Goal: Information Seeking & Learning: Learn about a topic

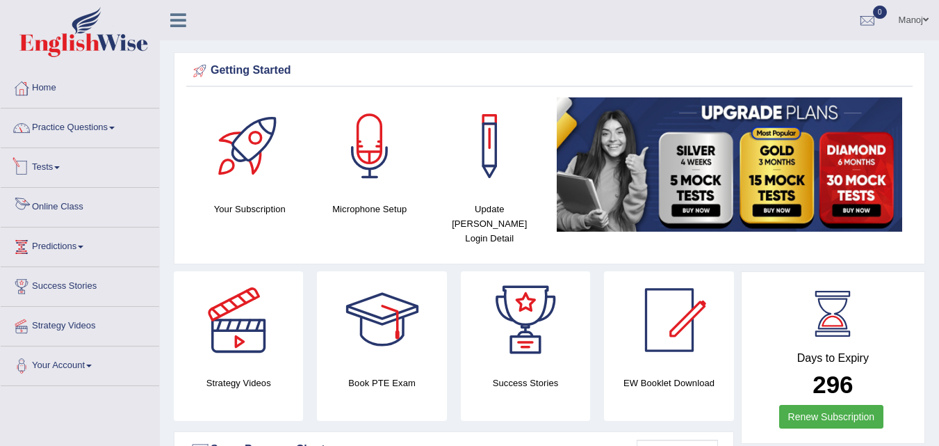
click at [67, 138] on link "Practice Questions" at bounding box center [80, 125] width 159 height 35
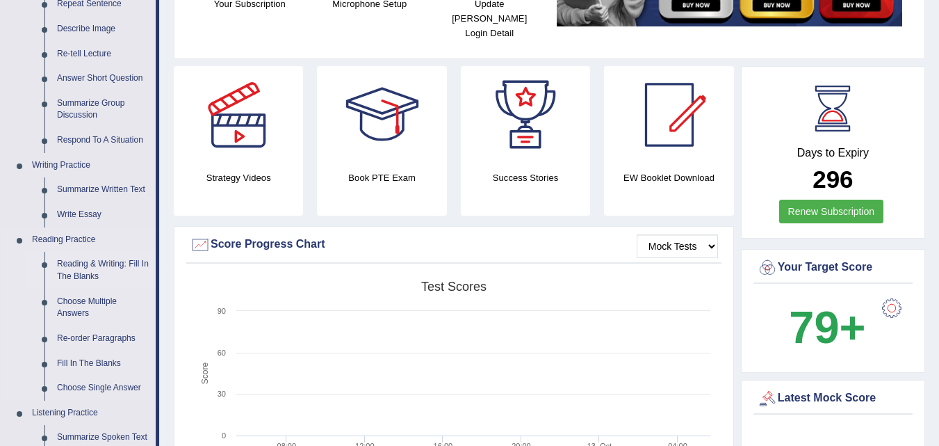
scroll to position [209, 0]
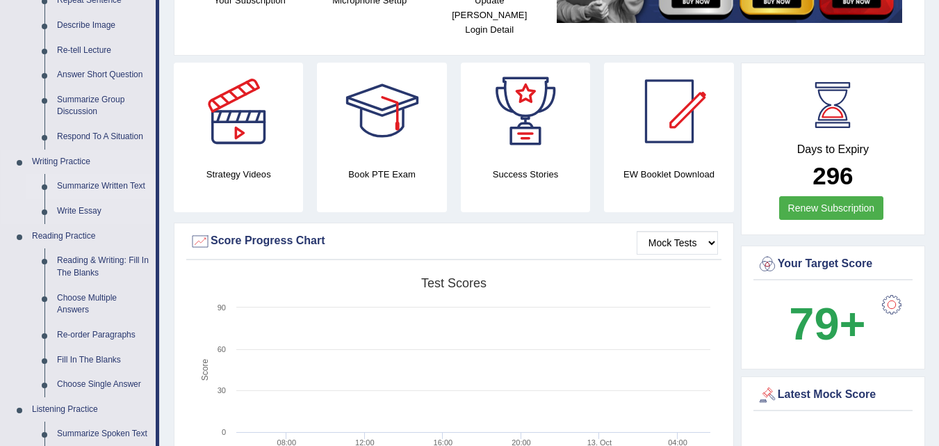
click at [105, 187] on link "Summarize Written Text" at bounding box center [103, 186] width 105 height 25
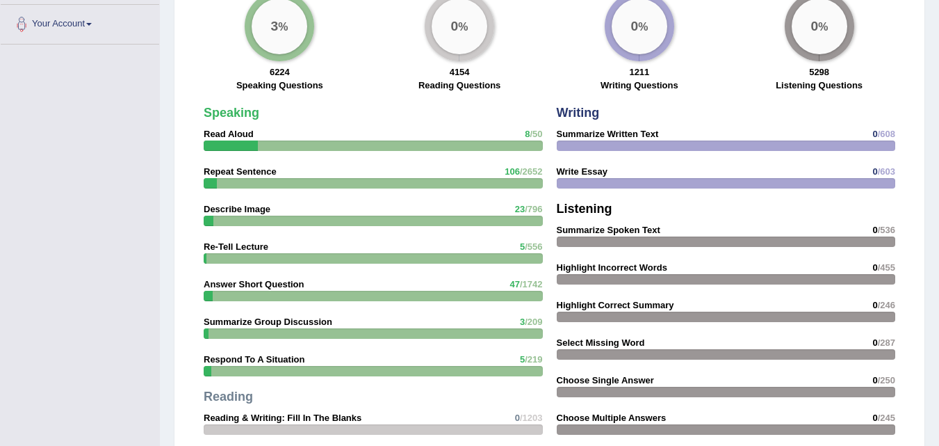
scroll to position [1021, 0]
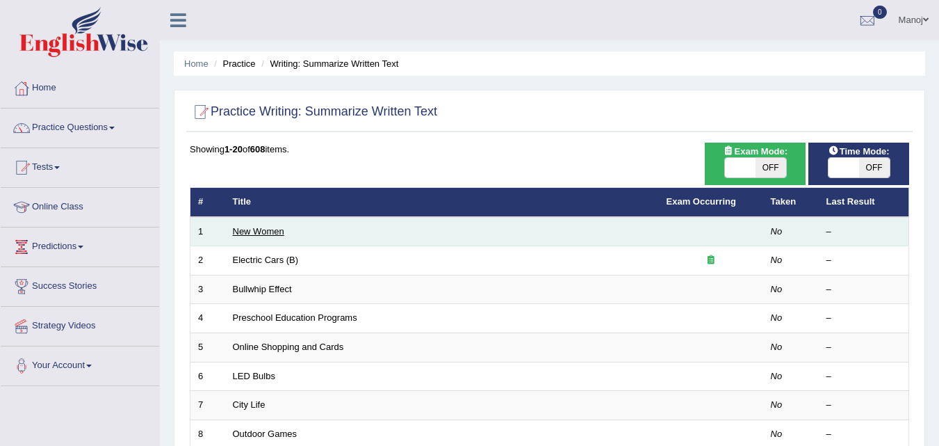
click at [261, 230] on link "New Women" at bounding box center [258, 231] width 51 height 10
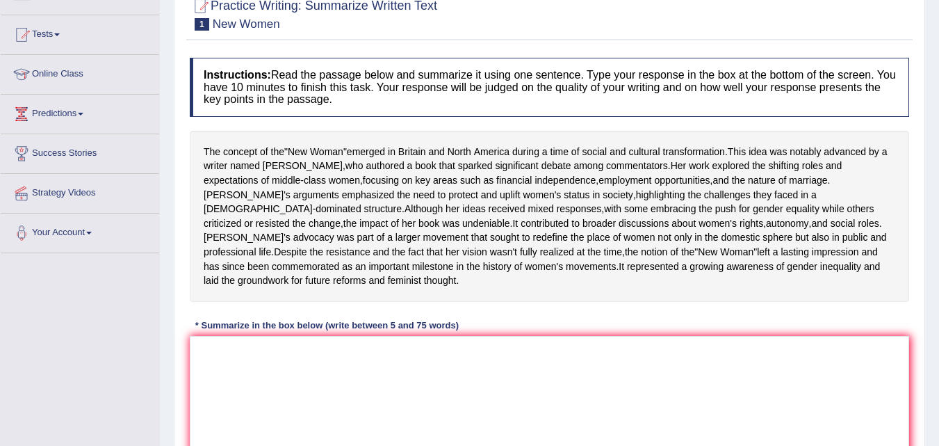
scroll to position [139, 0]
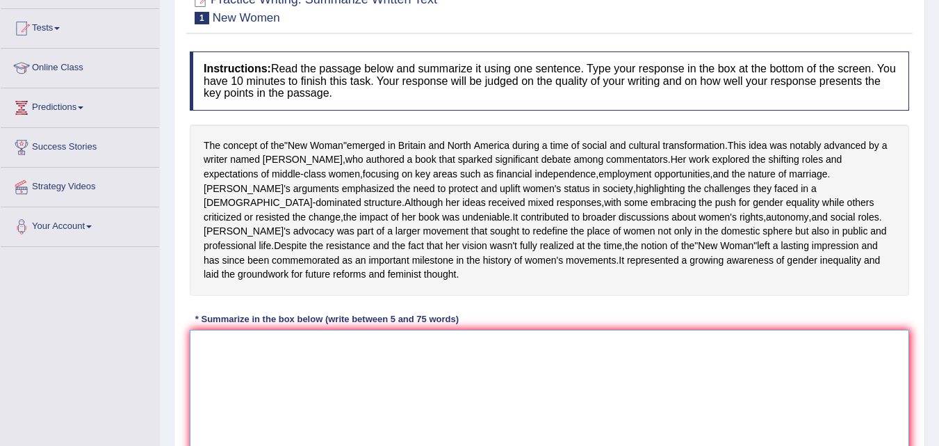
click at [325, 380] on textarea at bounding box center [550, 397] width 720 height 135
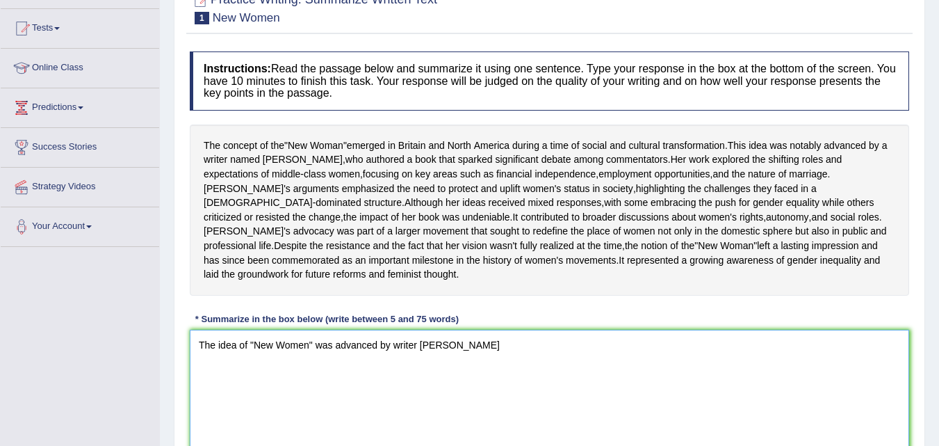
click at [312, 378] on textarea "The idea of "New Women" was advanced by writer Sarah" at bounding box center [550, 397] width 720 height 135
click at [460, 371] on textarea "The idea of "New Women" was advanced by writer Sarah" at bounding box center [550, 397] width 720 height 135
click at [451, 376] on textarea "The idea of "New Women" was advanced by writer Sarah emerged in Britain and Nor…" at bounding box center [550, 397] width 720 height 135
click at [448, 374] on textarea "The idea of "New Women" was advanced by writer Sarah emerged in Britain and Nor…" at bounding box center [550, 397] width 720 height 135
click at [446, 374] on textarea "The idea of "New Women" was advanced by writer Sarah emerged in Britain and Nor…" at bounding box center [550, 397] width 720 height 135
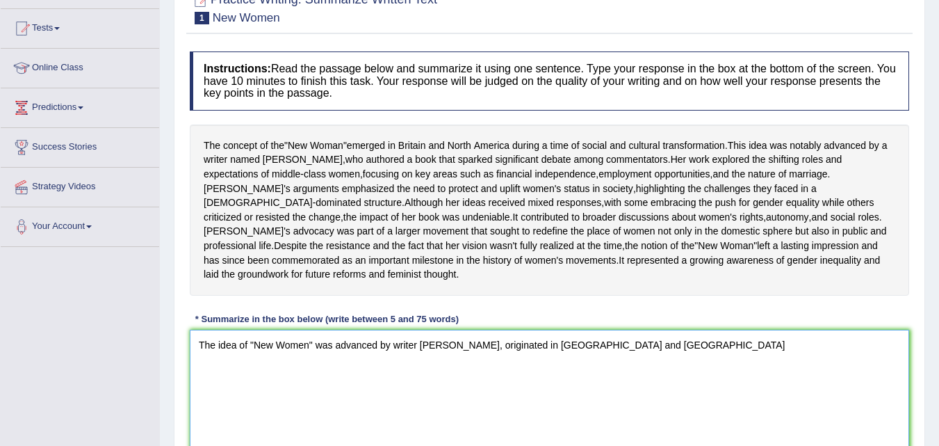
click at [613, 380] on textarea "The idea of "New Women" was advanced by writer Sarah, originated in Britain and…" at bounding box center [550, 397] width 720 height 135
click at [626, 375] on textarea "The idea of "New Women" was advanced by writer Sarah, originated in Britain and…" at bounding box center [550, 397] width 720 height 135
drag, startPoint x: 635, startPoint y: 379, endPoint x: 453, endPoint y: 373, distance: 182.2
click at [453, 373] on textarea "The idea of "New Women" was advanced by writer Sarah, originated in Britain and…" at bounding box center [550, 397] width 720 height 135
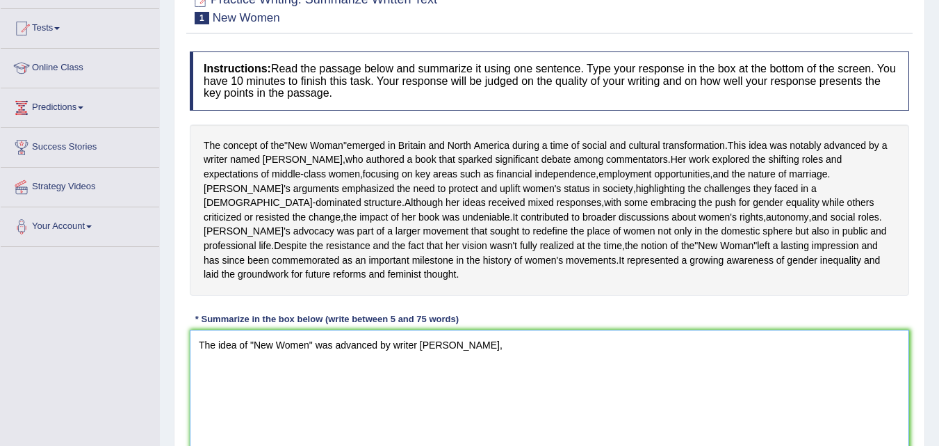
click at [309, 375] on textarea "The idea of "New Women" was advanced by writer Sarah," at bounding box center [550, 397] width 720 height 135
click at [314, 377] on textarea "The idea of "New Women" was advanced by writer Sarah," at bounding box center [550, 397] width 720 height 135
paste textarea "originated in Britain and North America"
click at [623, 377] on textarea "The idea of "New Women" originated in Britain and North America was advanced by…" at bounding box center [550, 397] width 720 height 135
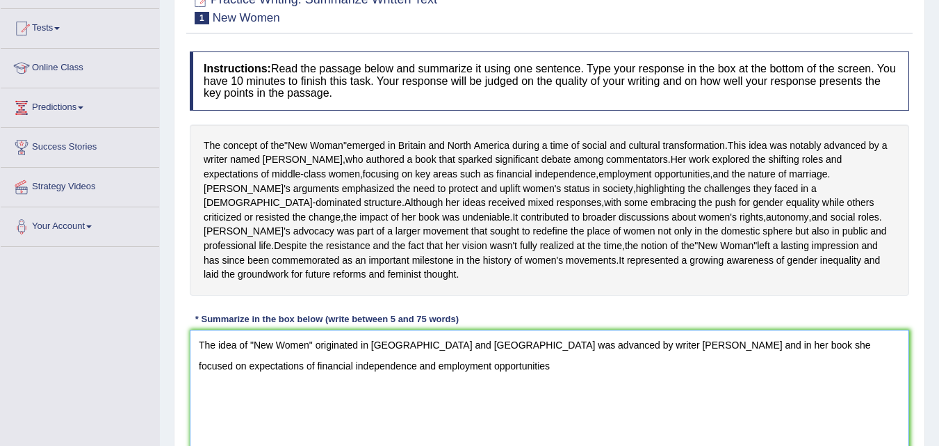
drag, startPoint x: 281, startPoint y: 398, endPoint x: 264, endPoint y: 398, distance: 16.7
click at [264, 398] on textarea "The idea of "New Women" originated in Britain and North America was advanced by…" at bounding box center [550, 397] width 720 height 135
click at [382, 395] on textarea "The idea of "New Women" originated in Britain and North America was advanced by…" at bounding box center [550, 397] width 720 height 135
click at [740, 382] on textarea "The idea of "New Women" originated in Britain and North America was advanced by…" at bounding box center [550, 397] width 720 height 135
click at [588, 409] on textarea "The idea of "New Women" originated in Britain and North America was advanced by…" at bounding box center [550, 397] width 720 height 135
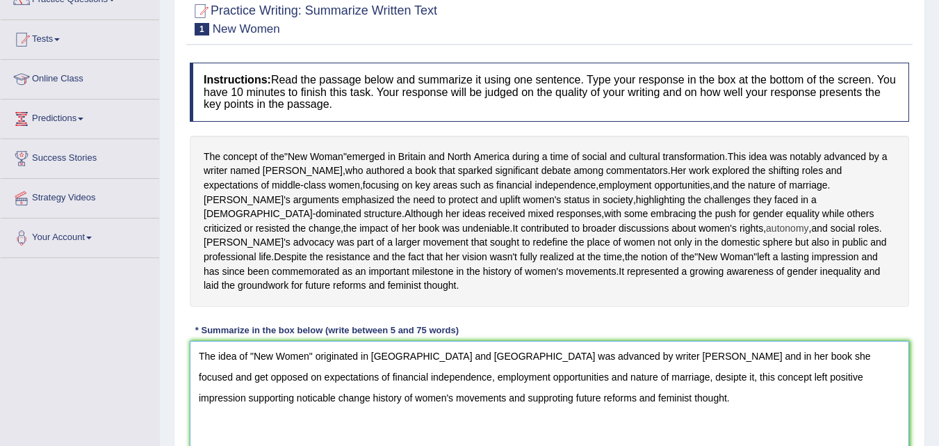
scroll to position [288, 0]
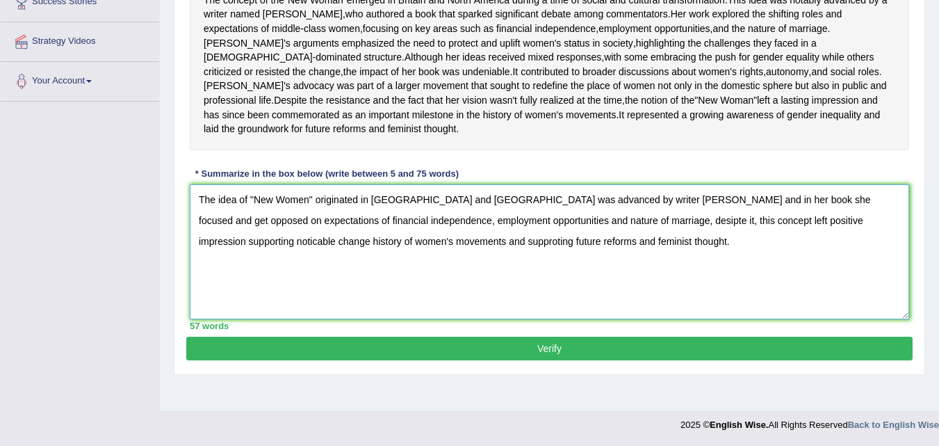
drag, startPoint x: 619, startPoint y: 227, endPoint x: 637, endPoint y: 229, distance: 17.5
click at [637, 229] on textarea "The idea of "New Women" originated in Britain and North America was advanced by…" at bounding box center [550, 251] width 720 height 135
drag, startPoint x: 618, startPoint y: 226, endPoint x: 628, endPoint y: 226, distance: 9.7
click at [628, 226] on textarea "The idea of "New Women" originated in Britain and North America was advanced by…" at bounding box center [550, 251] width 720 height 135
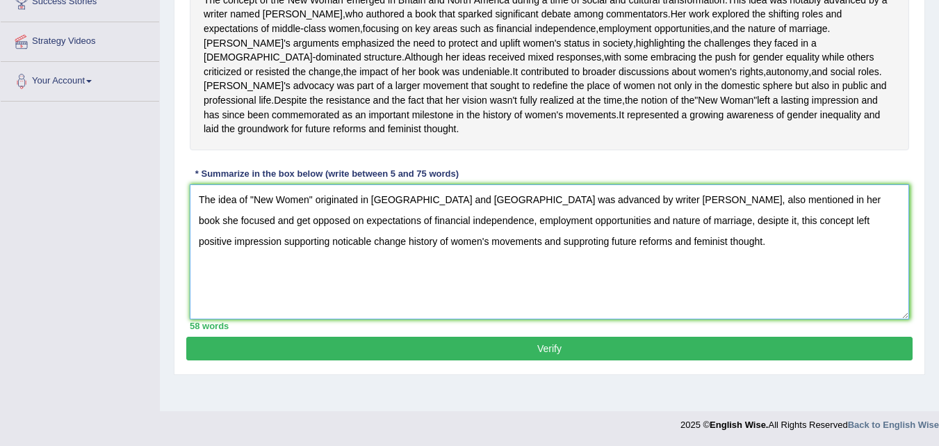
click at [736, 228] on textarea "The idea of "New Women" originated in Britain and North America was advanced by…" at bounding box center [550, 251] width 720 height 135
click at [619, 226] on textarea "The idea of "New Women" originated in Britain and North America was advanced by…" at bounding box center [550, 251] width 720 height 135
drag, startPoint x: 780, startPoint y: 227, endPoint x: 883, endPoint y: 228, distance: 102.9
click at [883, 228] on textarea "The idea of "New Women" originated in Britain and North America was advanced by…" at bounding box center [550, 251] width 720 height 135
click at [252, 249] on textarea "The idea of "New Women" originated in Britain and North America was advanced by…" at bounding box center [550, 251] width 720 height 135
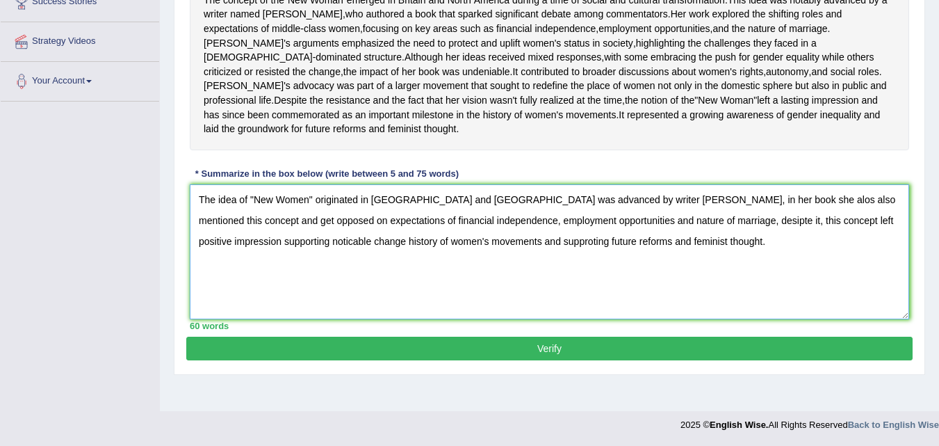
drag, startPoint x: 254, startPoint y: 247, endPoint x: 241, endPoint y: 246, distance: 12.6
click at [241, 246] on textarea "The idea of "New Women" originated in Britain and North America was advanced by…" at bounding box center [550, 251] width 720 height 135
drag, startPoint x: 368, startPoint y: 249, endPoint x: 304, endPoint y: 247, distance: 64.7
click at [304, 247] on textarea "The idea of "New Women" originated in Britain and North America was advanced by…" at bounding box center [550, 251] width 720 height 135
click at [619, 245] on textarea "The idea of "New Women" originated in Britain and North America was advanced by…" at bounding box center [550, 251] width 720 height 135
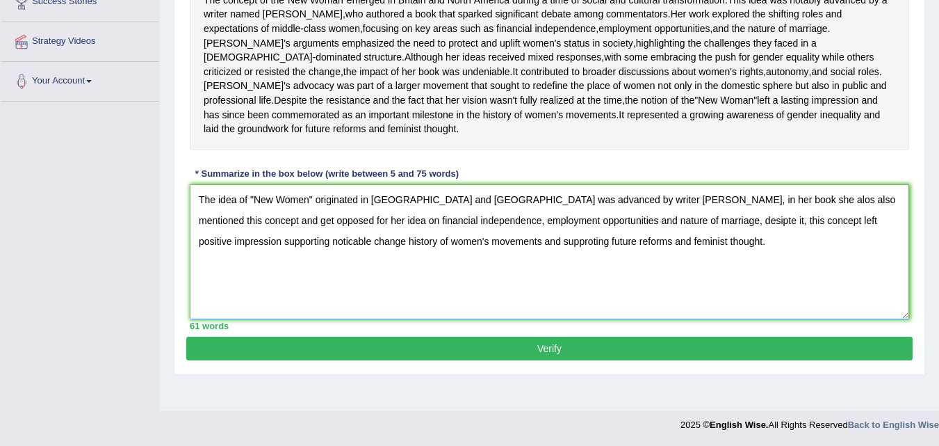
click at [626, 249] on textarea "The idea of "New Women" originated in Britain and North America was advanced by…" at bounding box center [550, 251] width 720 height 135
click at [622, 250] on textarea "The idea of "New Women" originated in Britain and North America was advanced by…" at bounding box center [550, 251] width 720 height 135
click at [320, 273] on textarea "The idea of "New Women" originated in Britain and North America was advanced by…" at bounding box center [550, 251] width 720 height 135
type textarea "The idea of "New Women" originated in Britain and North America was advanced by…"
click at [530, 360] on button "Verify" at bounding box center [549, 348] width 726 height 24
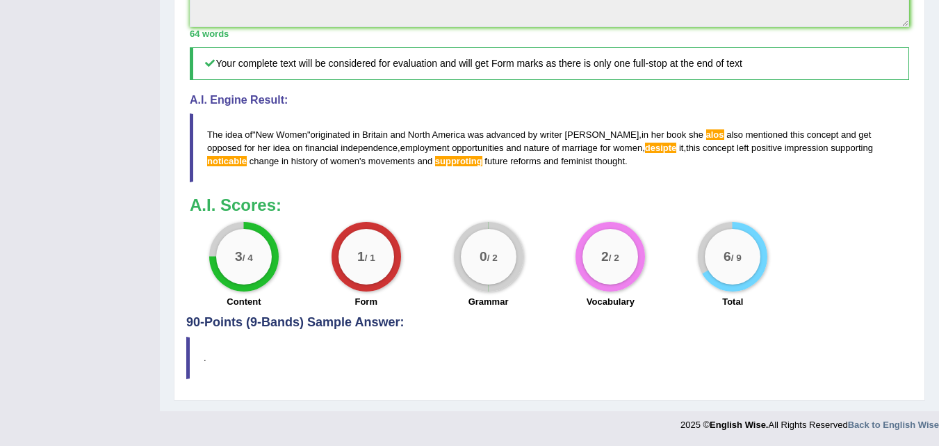
scroll to position [585, 0]
click at [400, 149] on span "employment" at bounding box center [424, 148] width 49 height 10
click at [400, 148] on span "employment" at bounding box center [424, 148] width 49 height 10
drag, startPoint x: 552, startPoint y: 161, endPoint x: 180, endPoint y: 128, distance: 373.4
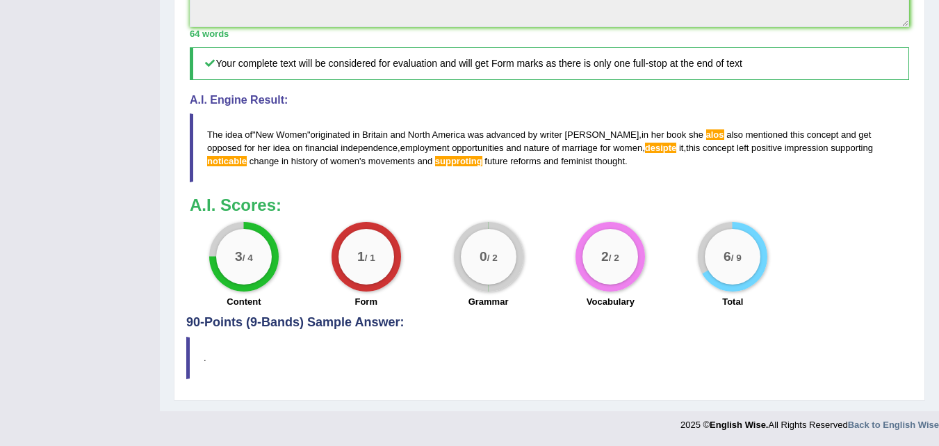
click at [198, 137] on blockquote "The idea of " New Women " originated in Britain and North America was advanced …" at bounding box center [550, 147] width 720 height 69
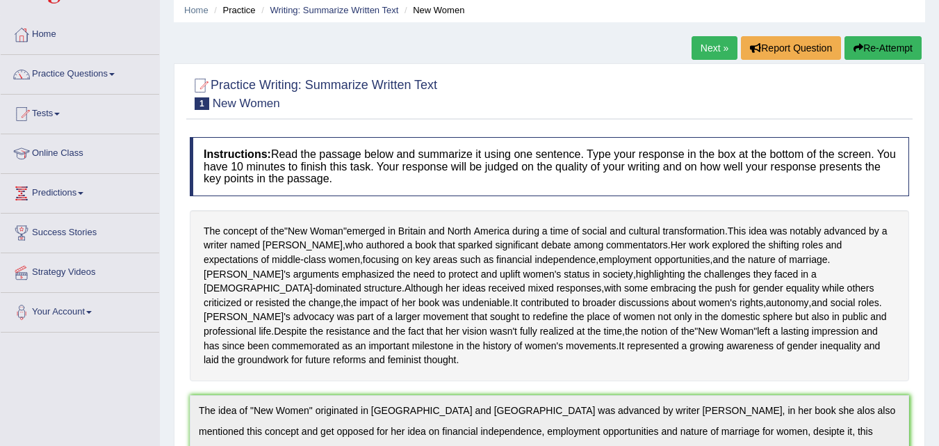
scroll to position [0, 0]
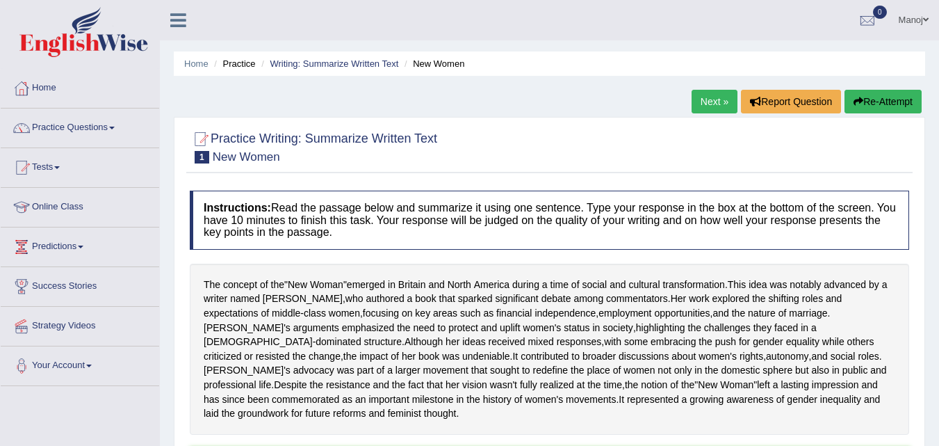
click at [704, 107] on link "Next »" at bounding box center [715, 102] width 46 height 24
